Goal: Information Seeking & Learning: Learn about a topic

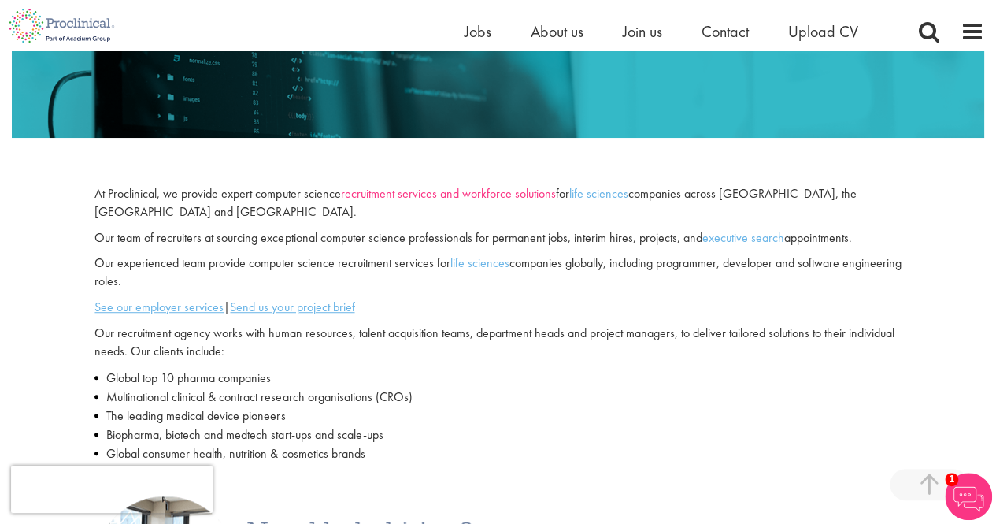
scroll to position [315, 0]
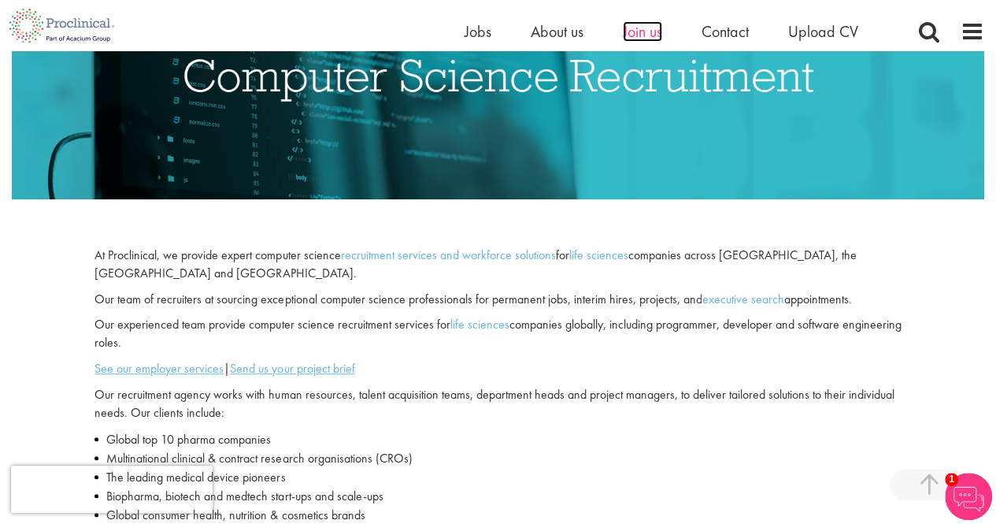
click at [645, 31] on span "Join us" at bounding box center [642, 31] width 39 height 20
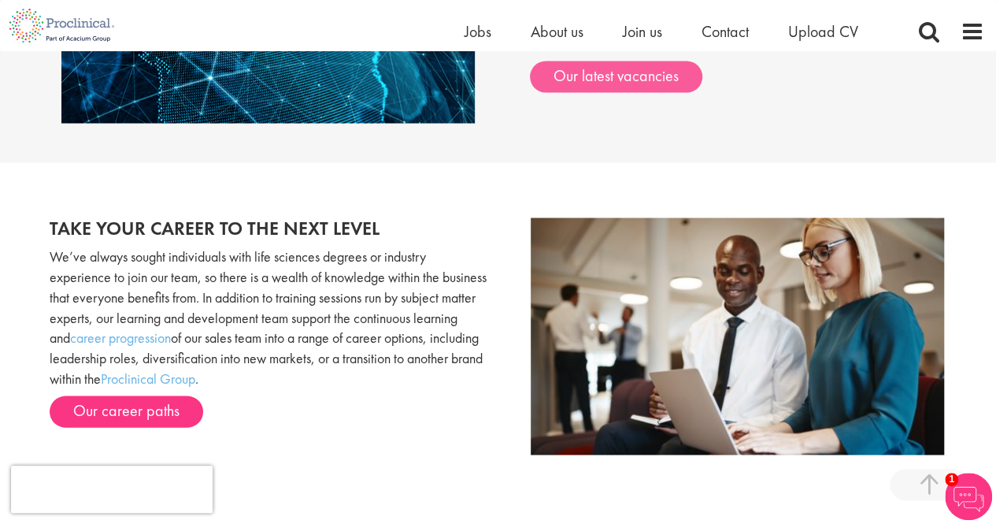
scroll to position [1418, 0]
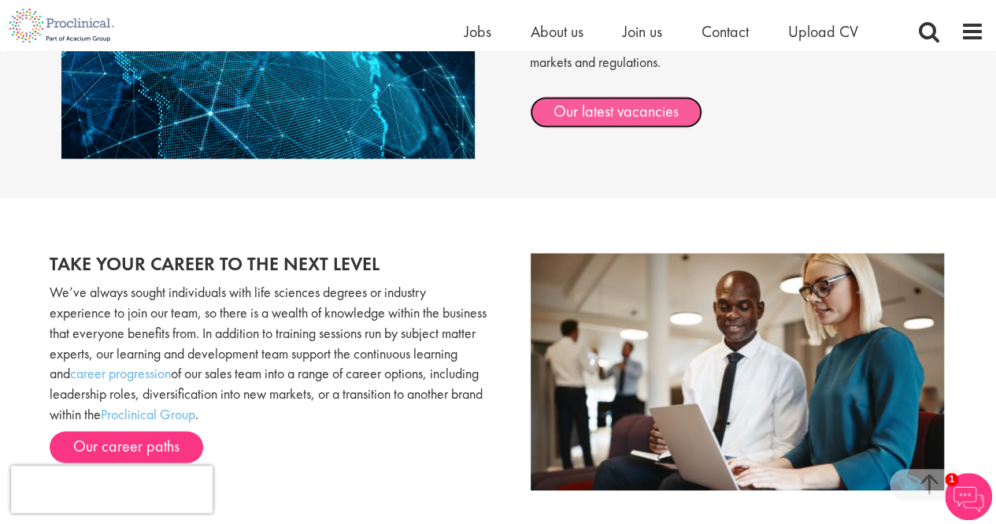
click at [594, 105] on link "Our latest vacancies" at bounding box center [616, 112] width 172 height 32
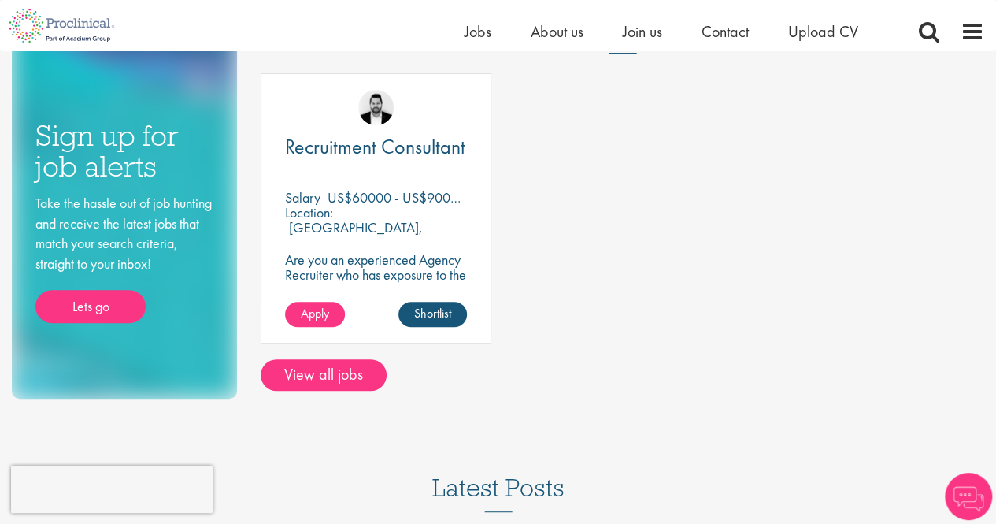
scroll to position [158, 0]
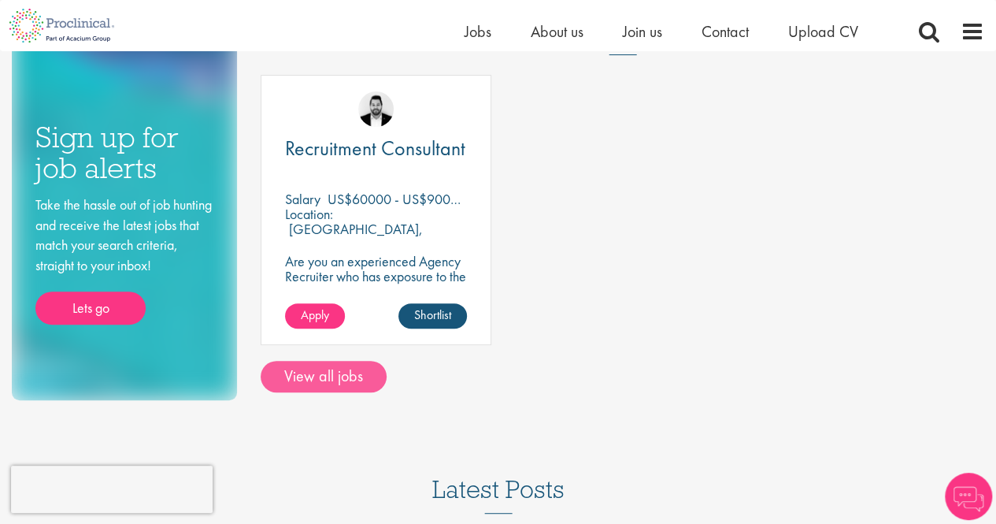
click at [361, 393] on div "Sign up for job alerts Take the hassle out of job hunting and receive the lates…" at bounding box center [498, 147] width 996 height 506
click at [361, 388] on link "View all jobs" at bounding box center [324, 377] width 126 height 32
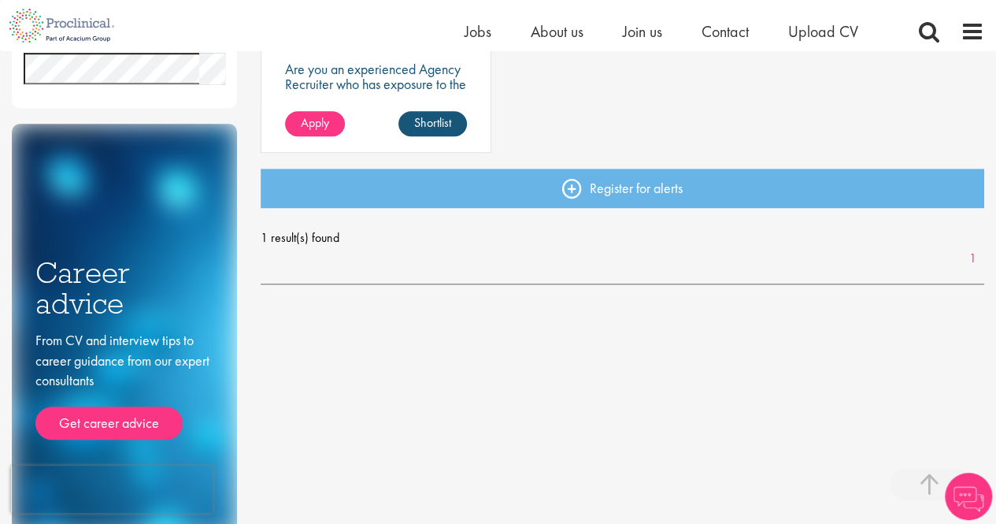
scroll to position [473, 0]
